Goal: Task Accomplishment & Management: Use online tool/utility

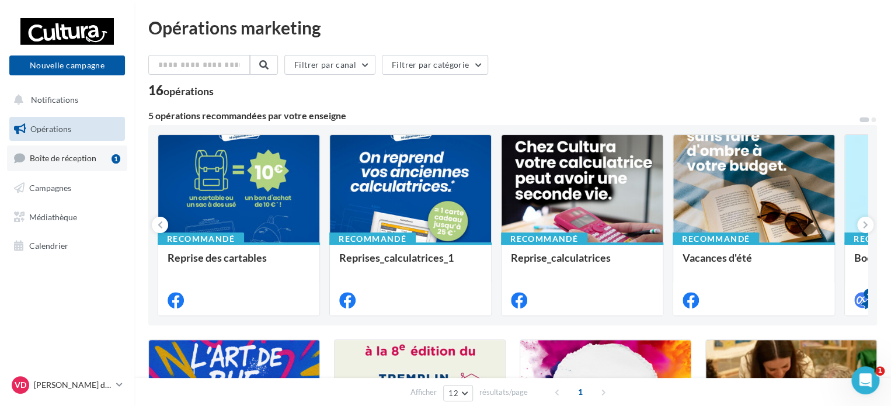
click at [39, 151] on link "Boîte de réception 1" at bounding box center [67, 157] width 120 height 25
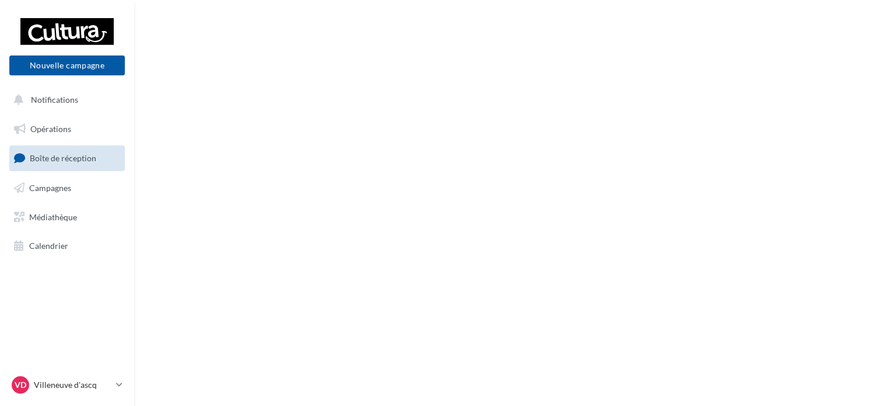
drag, startPoint x: 0, startPoint y: 0, endPoint x: 188, endPoint y: 114, distance: 220.0
click at [188, 114] on div "Nouvelle campagne Nouvelle campagne Notifications Opérations Boîte de réception…" at bounding box center [448, 203] width 896 height 406
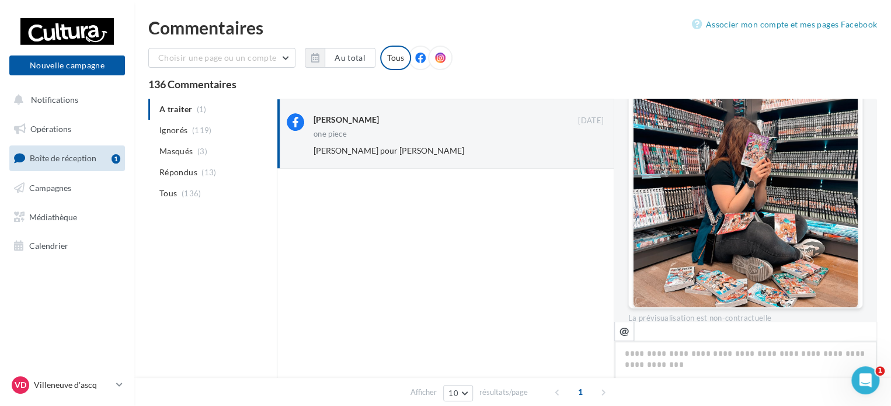
scroll to position [418, 0]
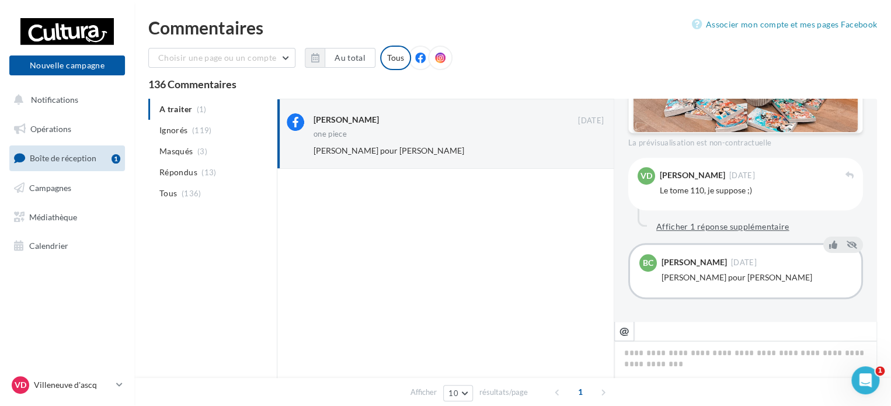
click at [657, 221] on button "Afficher 1 réponse supplémentaire" at bounding box center [722, 226] width 142 height 14
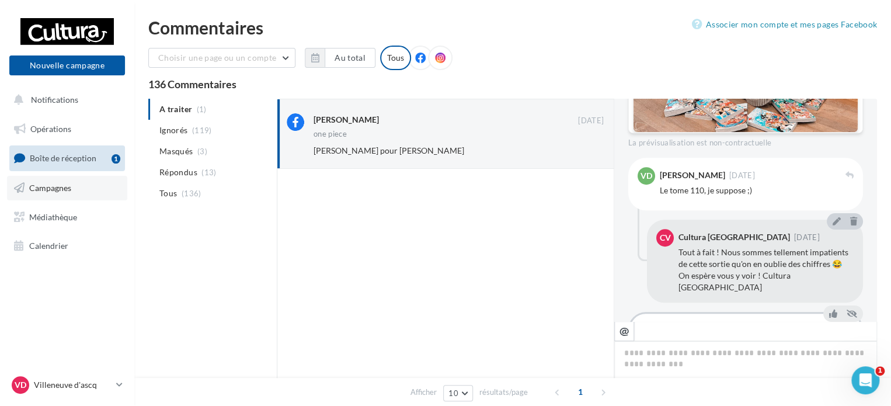
click at [75, 188] on link "Campagnes" at bounding box center [67, 188] width 120 height 25
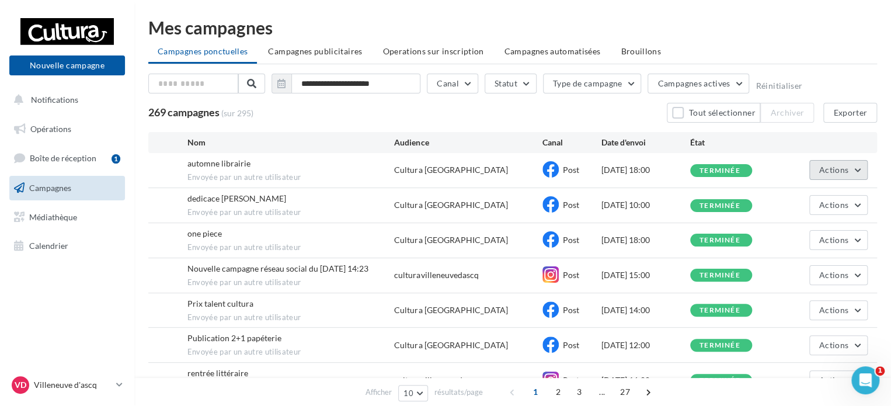
click at [825, 162] on div "automne librairie Envoyée par un autre utilisateur Cultura Villeneuve d'Ascq Po…" at bounding box center [512, 170] width 728 height 34
click at [823, 163] on button "Actions" at bounding box center [838, 170] width 58 height 20
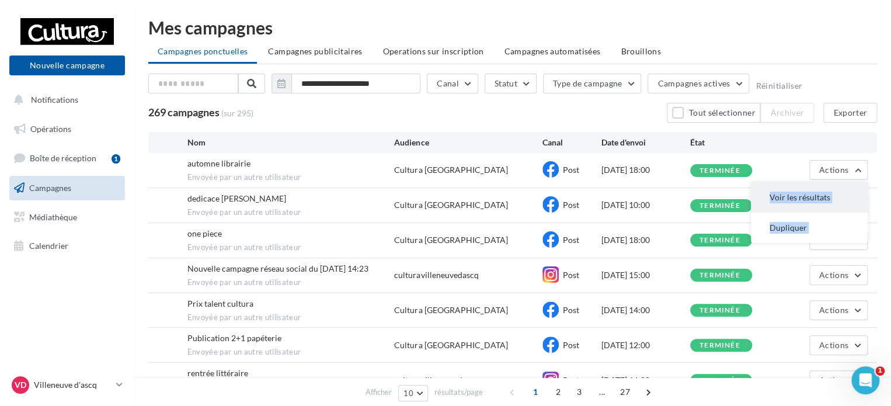
click at [804, 191] on button "Voir les résultats" at bounding box center [808, 197] width 117 height 30
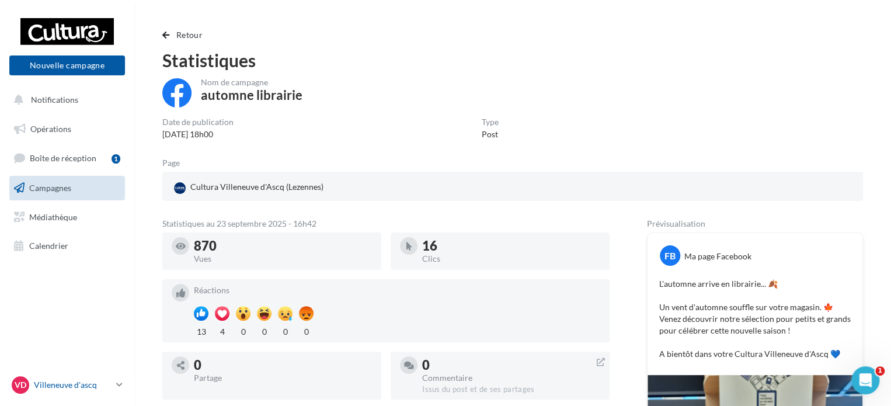
click at [111, 383] on p "Villeneuve d'ascq" at bounding box center [73, 385] width 78 height 12
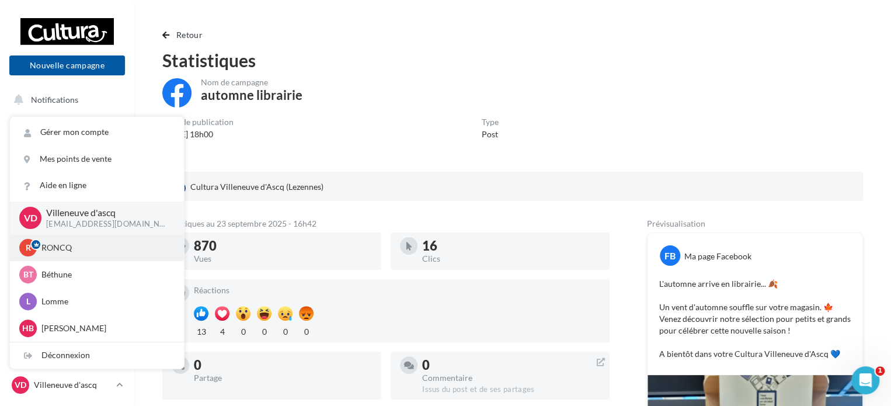
click at [85, 258] on div "R RONCQ 00u8r3khvdbiq4npg417" at bounding box center [97, 247] width 174 height 27
click at [51, 253] on p "RONCQ" at bounding box center [105, 248] width 128 height 12
